Goal: Task Accomplishment & Management: Manage account settings

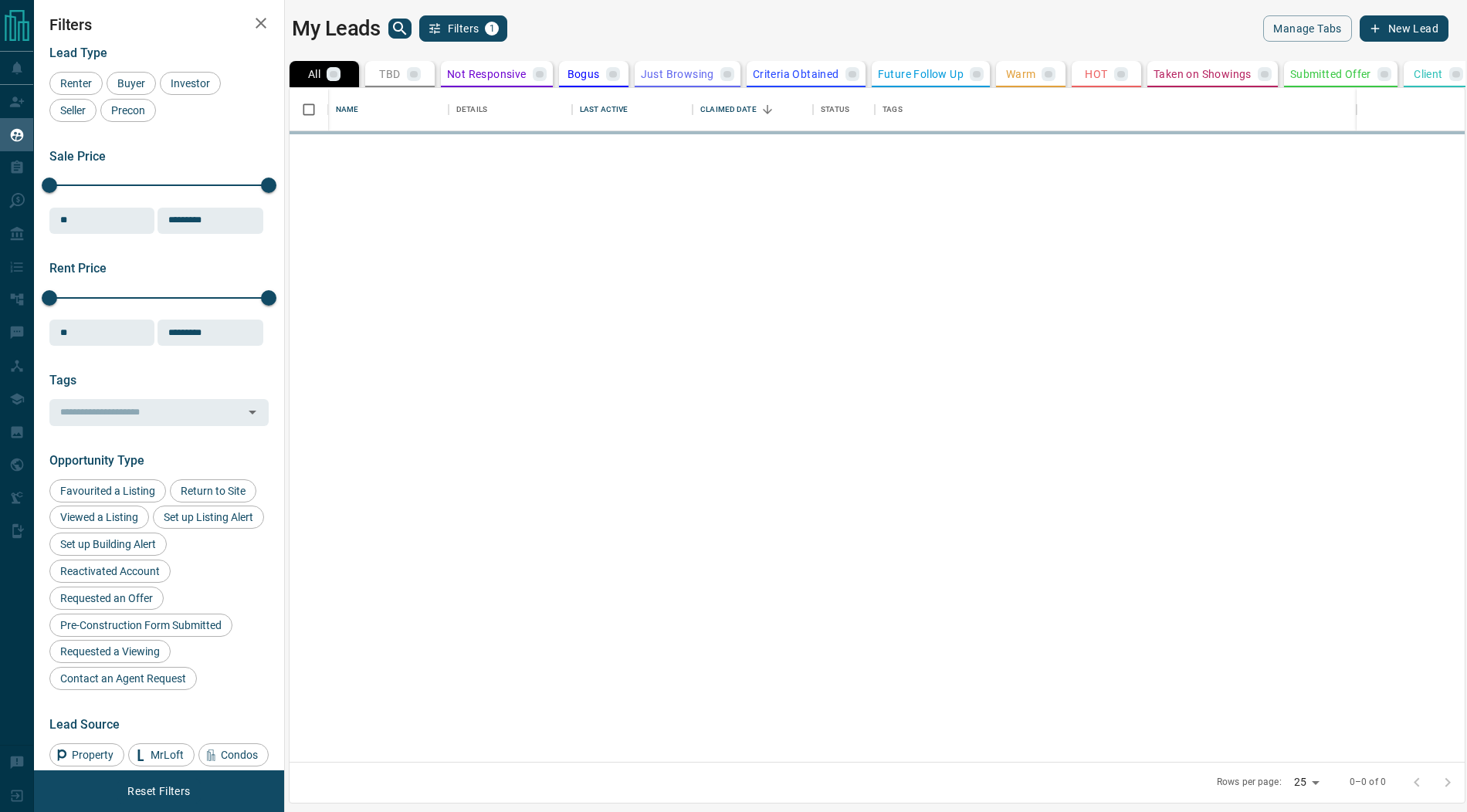
scroll to position [675, 1175]
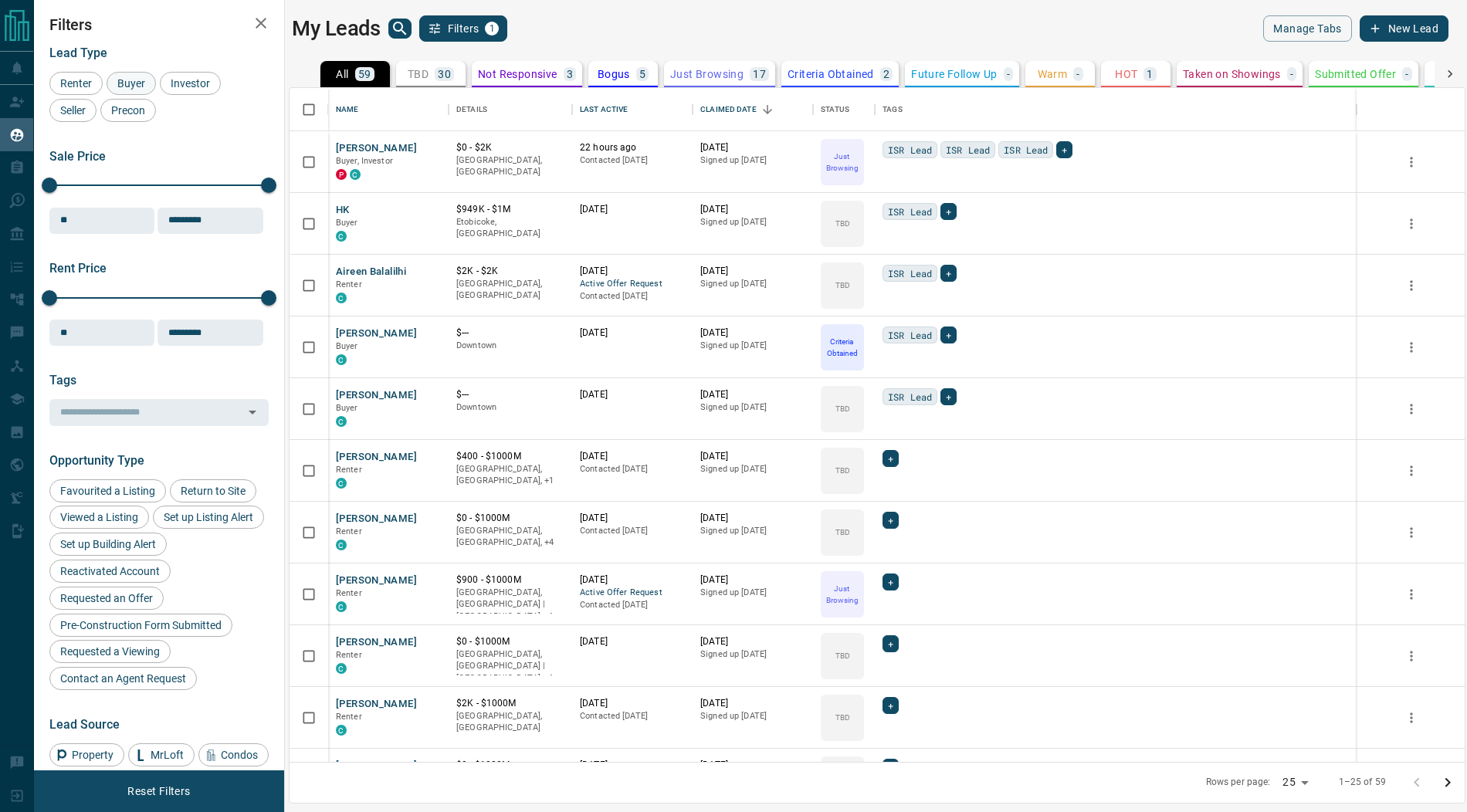
click at [137, 84] on span "Buyer" at bounding box center [131, 84] width 38 height 12
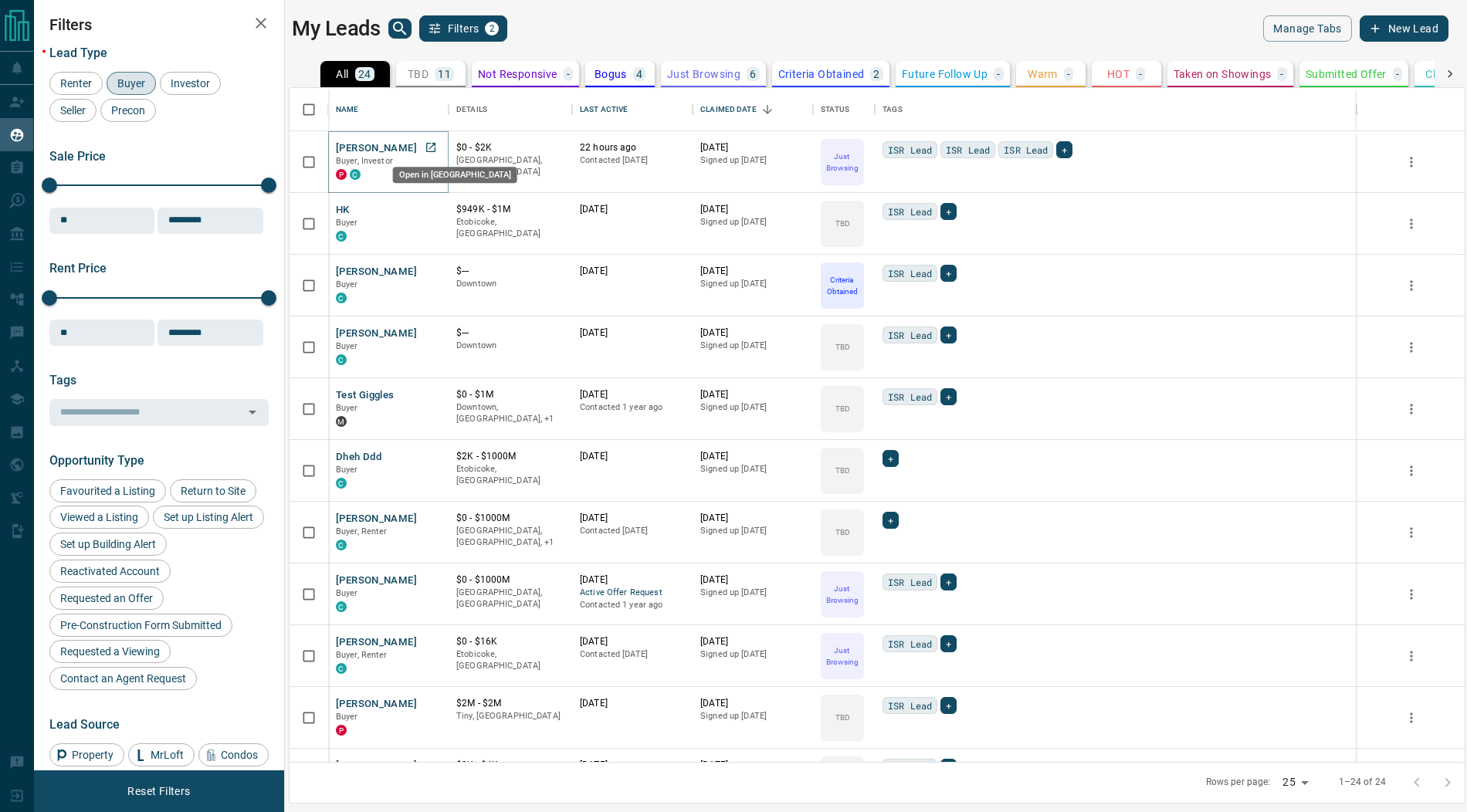
click at [433, 148] on icon "Open in New Tab" at bounding box center [431, 148] width 12 height 12
click at [433, 206] on icon "Open in New Tab" at bounding box center [431, 209] width 12 height 12
click at [433, 269] on icon "Open in New Tab" at bounding box center [431, 271] width 12 height 12
click at [431, 333] on icon "Open in New Tab" at bounding box center [431, 333] width 12 height 12
click at [611, 102] on div "Last Active" at bounding box center [604, 109] width 48 height 44
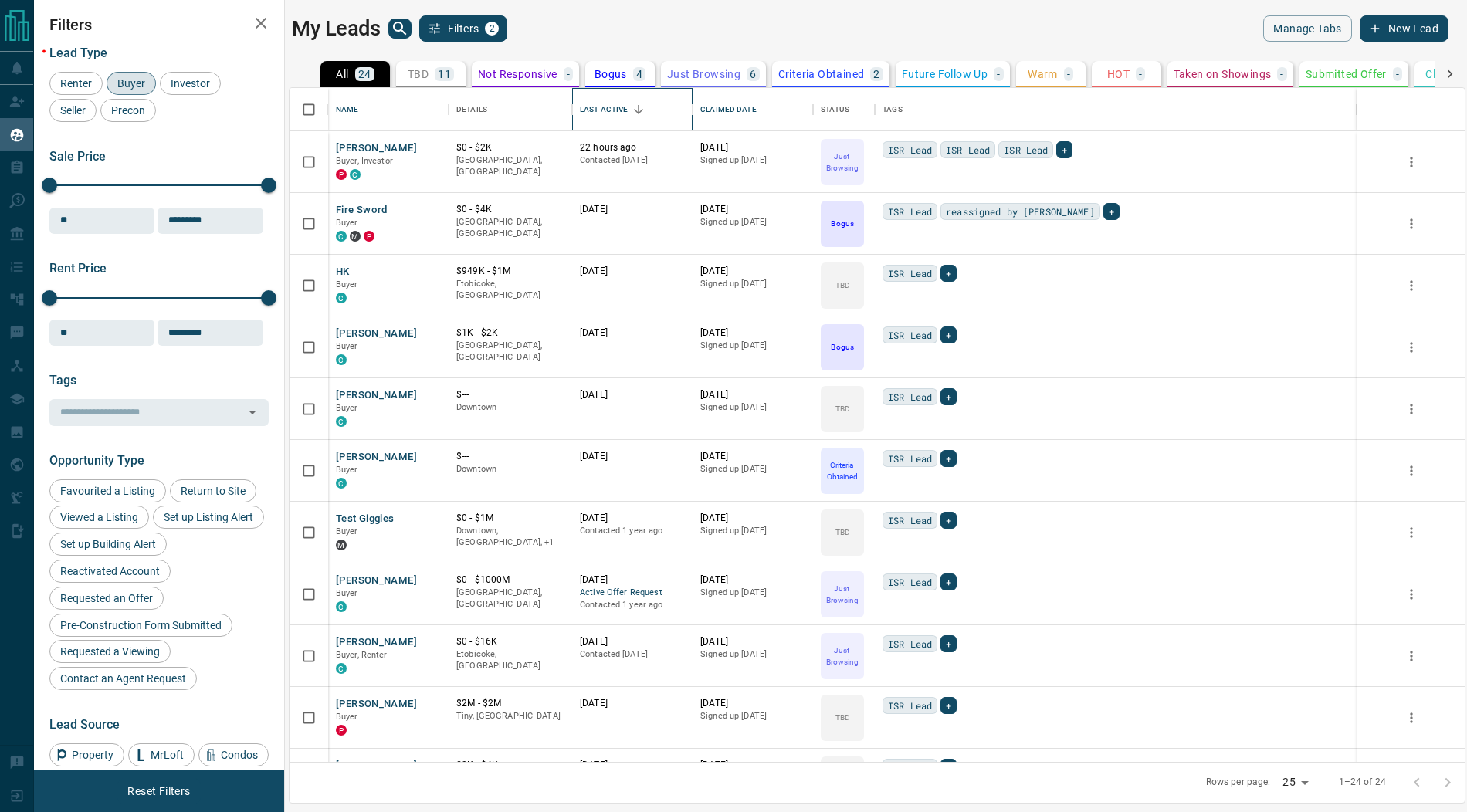
click at [611, 102] on div "Last Active" at bounding box center [604, 109] width 48 height 44
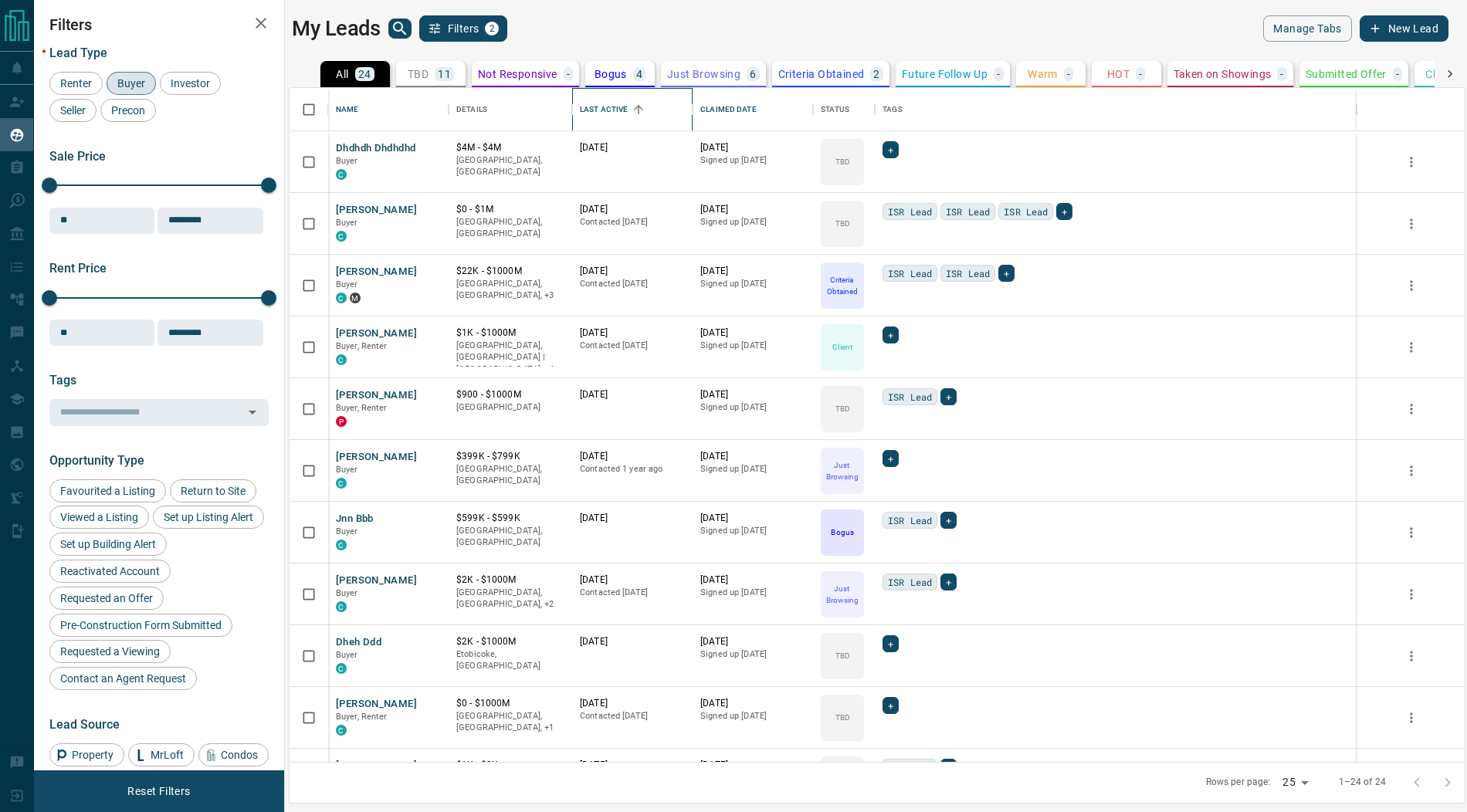
click at [611, 102] on div "Last Active" at bounding box center [604, 109] width 48 height 44
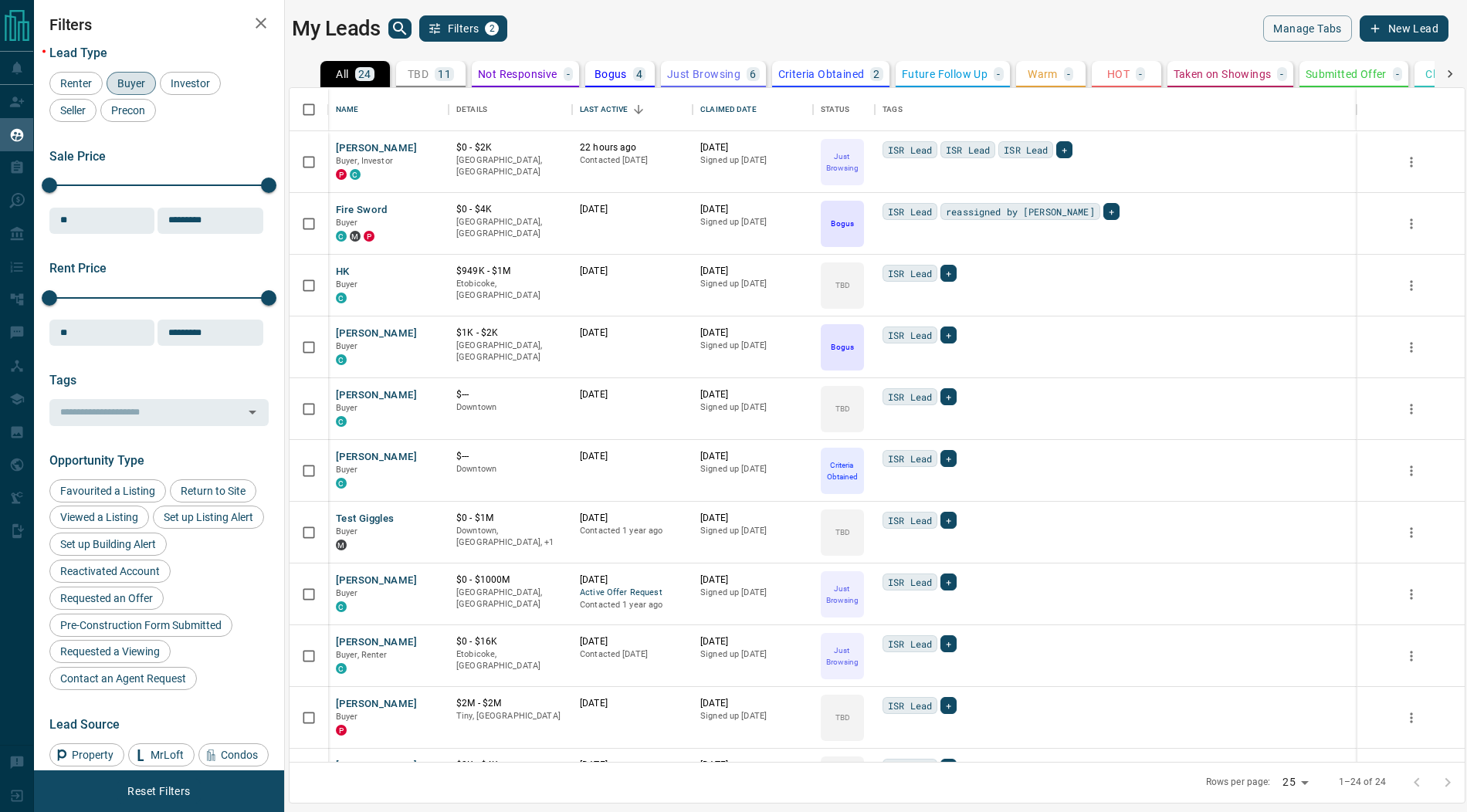
click at [127, 87] on span "Buyer" at bounding box center [131, 84] width 38 height 12
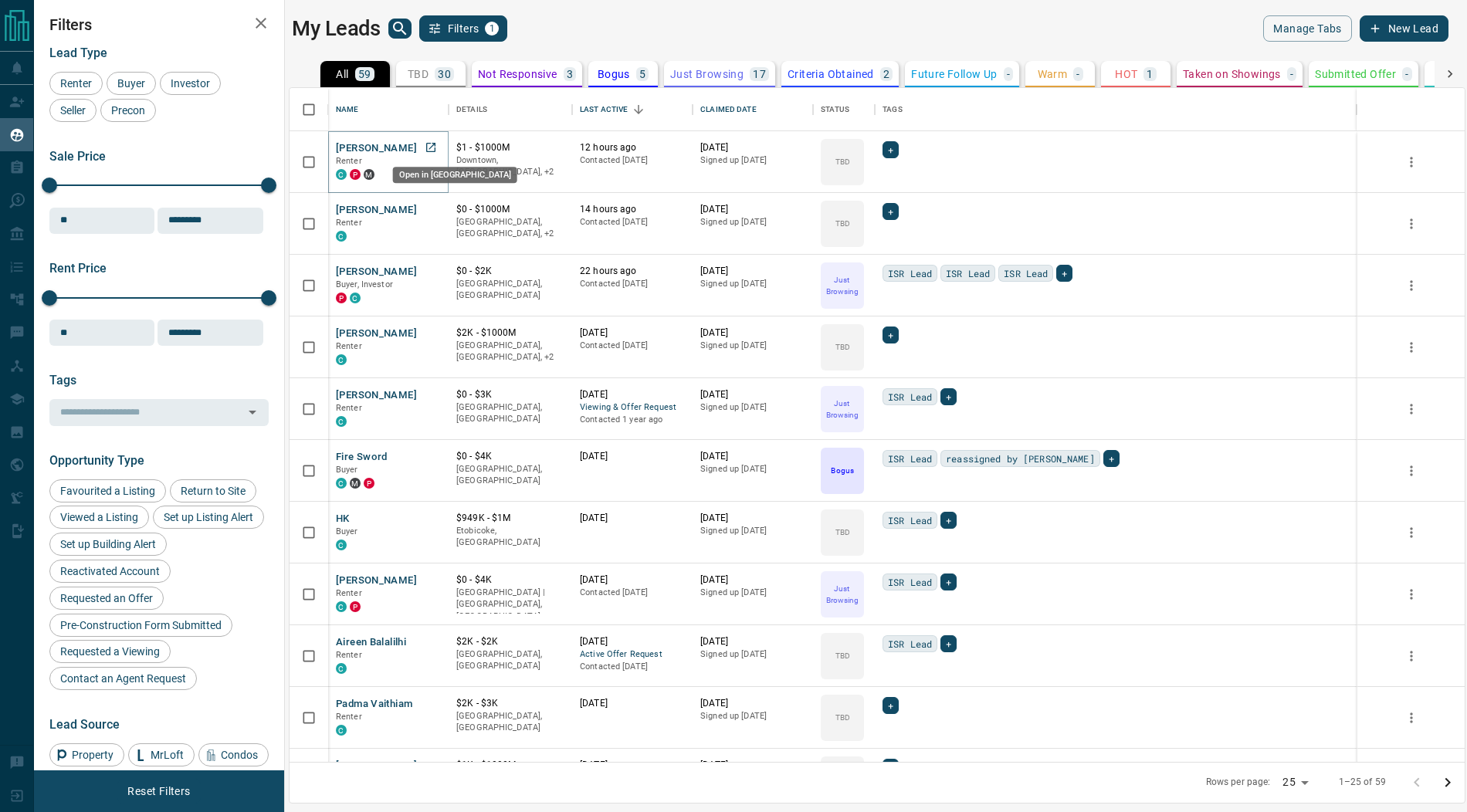
click at [431, 144] on icon "Open in New Tab" at bounding box center [431, 148] width 9 height 9
click at [432, 206] on icon "Open in New Tab" at bounding box center [431, 209] width 12 height 12
click at [431, 269] on icon "Open in New Tab" at bounding box center [431, 271] width 12 height 12
click at [431, 333] on icon "Open in New Tab" at bounding box center [431, 333] width 12 height 12
click at [432, 389] on icon "Open in New Tab" at bounding box center [431, 395] width 12 height 12
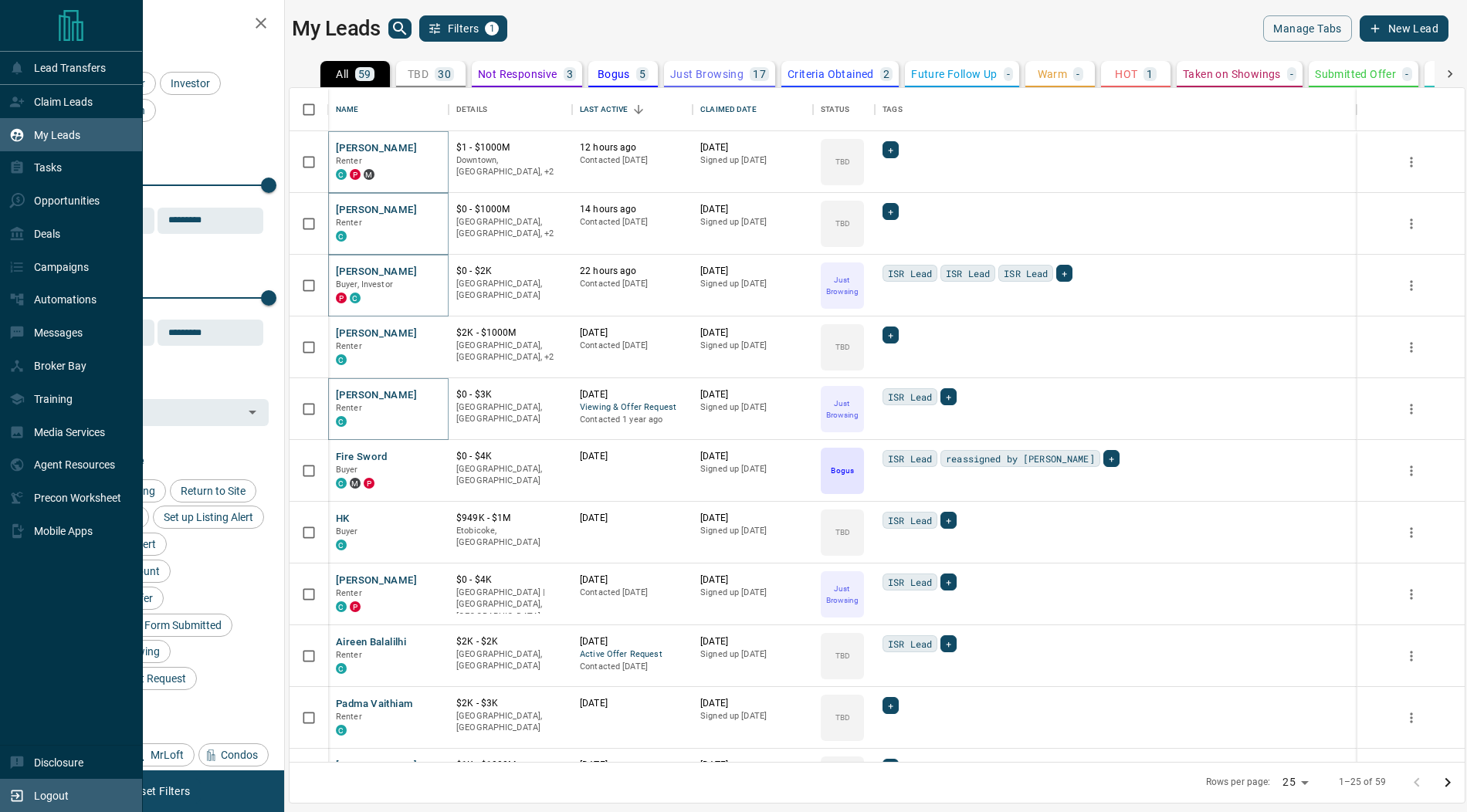
click at [20, 792] on icon at bounding box center [16, 795] width 15 height 15
